Goal: Check status: Check status

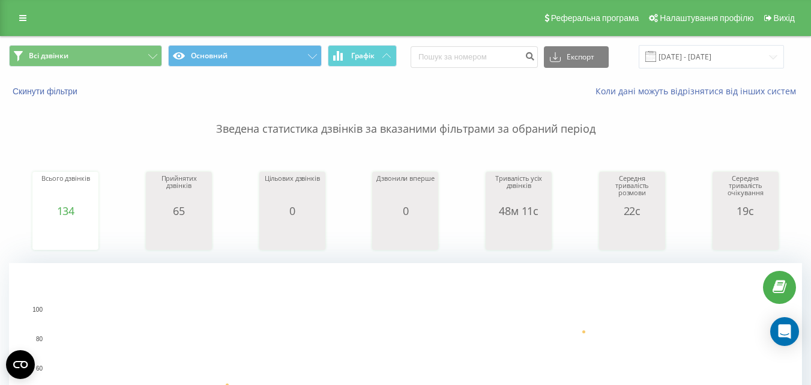
click at [445, 321] on rect "A chart." at bounding box center [406, 383] width 714 height 148
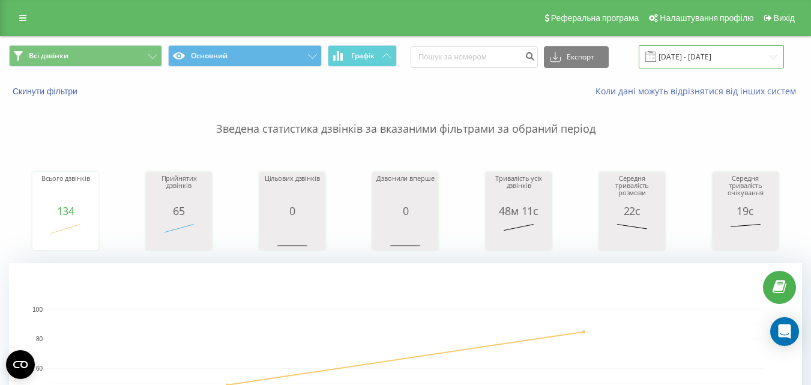
click at [743, 56] on input "[DATE] - [DATE]" at bounding box center [711, 56] width 145 height 23
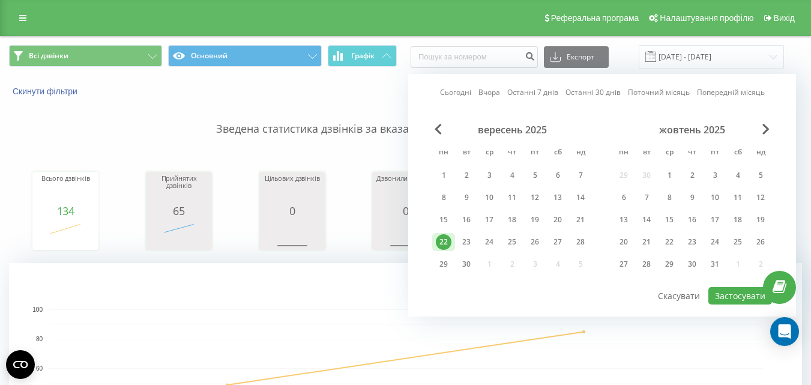
click at [439, 250] on div "22" at bounding box center [443, 242] width 23 height 18
click at [475, 244] on div "23" at bounding box center [466, 242] width 23 height 18
click at [459, 244] on div "23" at bounding box center [467, 242] width 16 height 16
click at [735, 301] on button "Застосувати" at bounding box center [740, 295] width 64 height 17
type input "[DATE] - [DATE]"
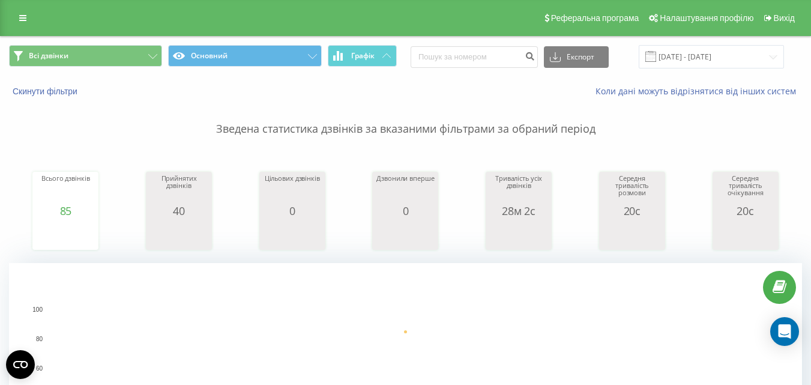
click at [107, 94] on div "Скинути фільтри" at bounding box center [153, 91] width 304 height 12
click at [274, 113] on p "Зведена статистика дзвінків за вказаними фільтрами за обраний період" at bounding box center [405, 117] width 793 height 40
click at [735, 62] on input "[DATE] - [DATE]" at bounding box center [711, 56] width 145 height 23
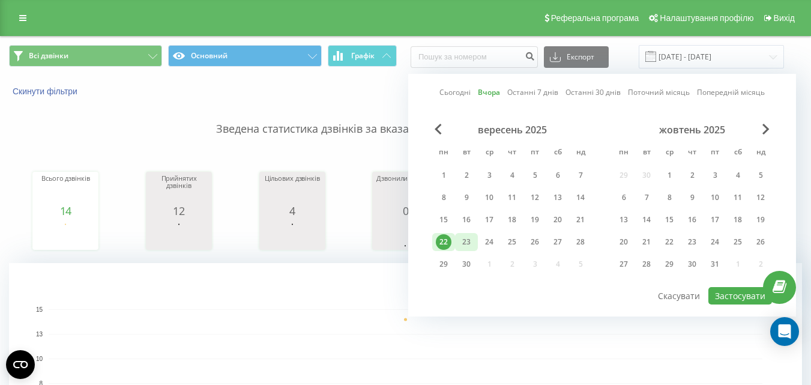
click at [471, 236] on div "23" at bounding box center [467, 242] width 16 height 16
click at [743, 292] on button "Застосувати" at bounding box center [740, 295] width 64 height 17
type input "[DATE] - [DATE]"
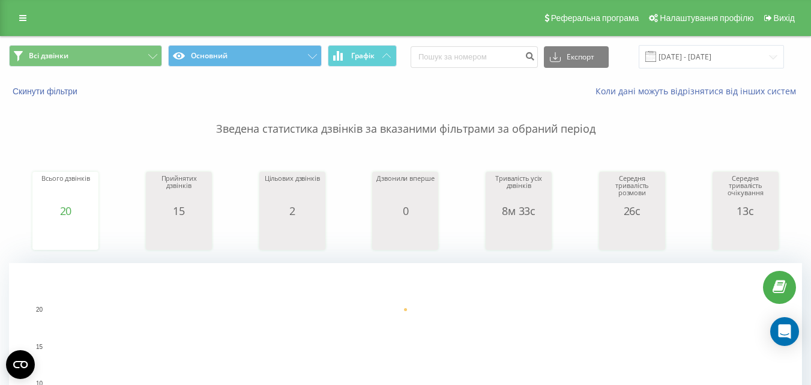
click at [148, 112] on p "Зведена статистика дзвінків за вказаними фільтрами за обраний період" at bounding box center [405, 117] width 793 height 40
